Goal: Find specific page/section: Find specific page/section

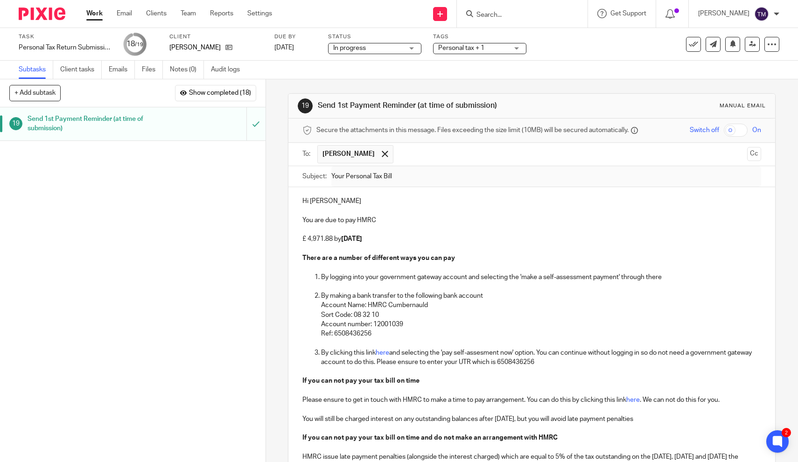
scroll to position [114, 0]
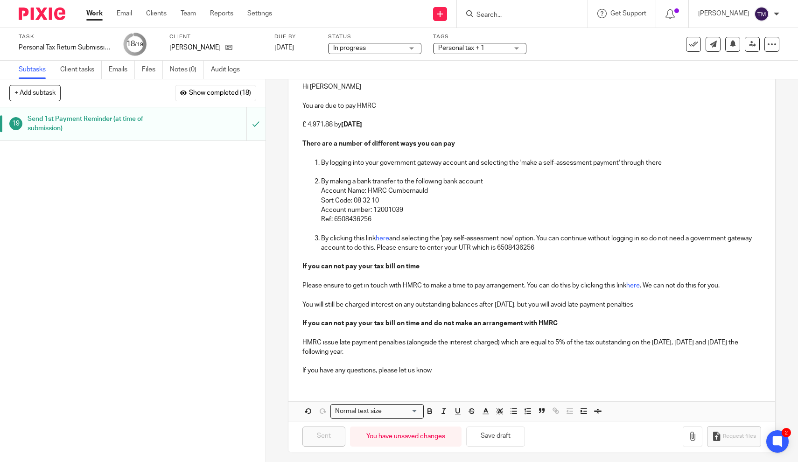
click at [523, 20] on div at bounding box center [522, 14] width 131 height 28
click at [517, 14] on input "Search" at bounding box center [518, 15] width 84 height 8
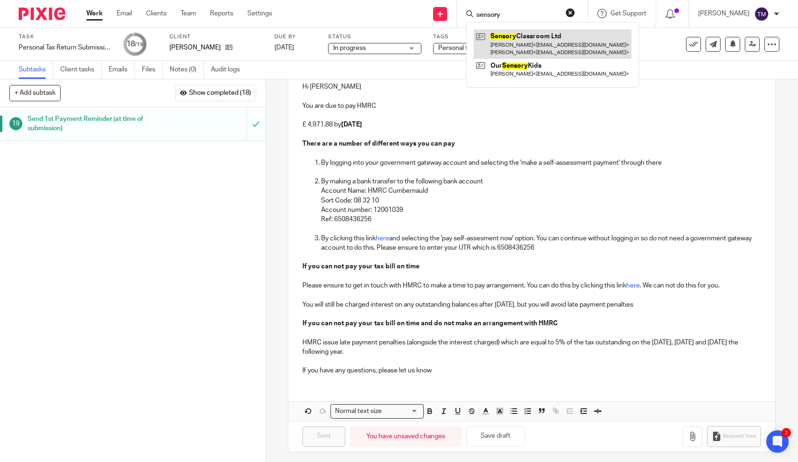
type input "sensory"
click at [548, 46] on link at bounding box center [553, 43] width 158 height 29
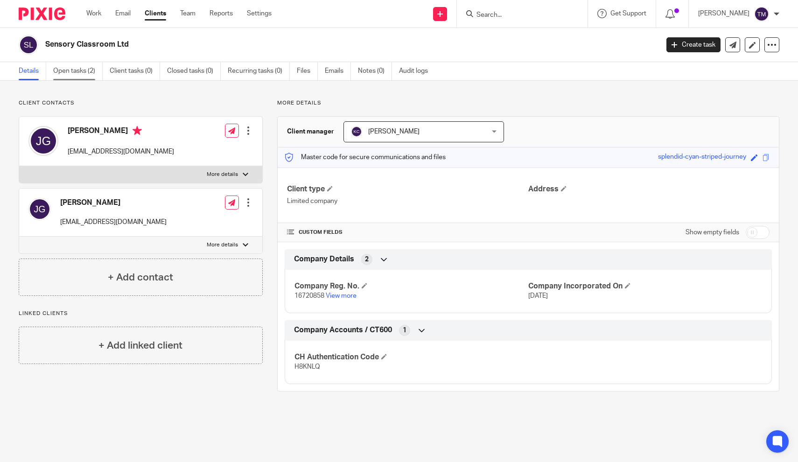
click at [84, 72] on link "Open tasks (2)" at bounding box center [77, 71] width 49 height 18
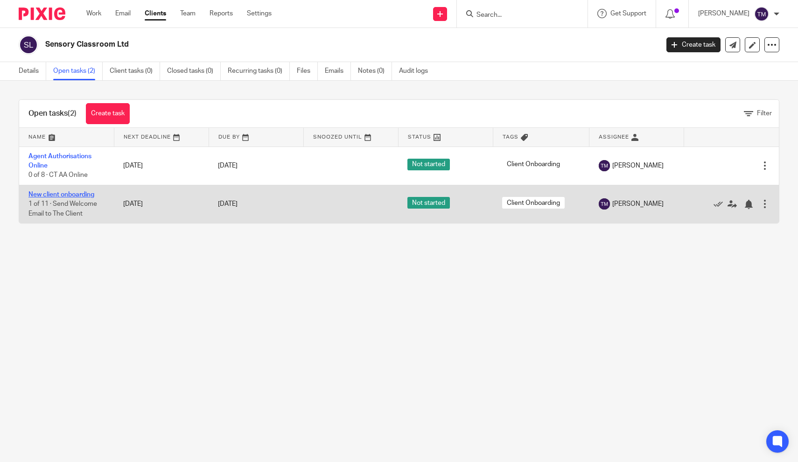
click at [83, 196] on link "New client onboarding" at bounding box center [61, 194] width 66 height 7
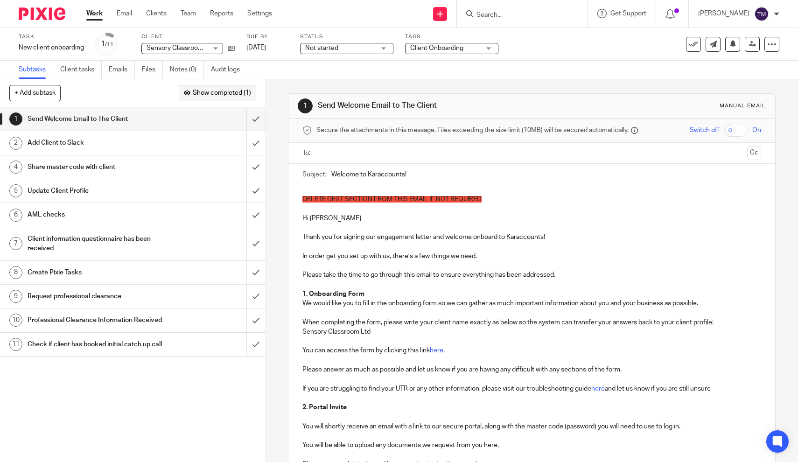
click at [197, 97] on span "Show completed (1)" at bounding box center [222, 93] width 58 height 7
